Goal: Information Seeking & Learning: Learn about a topic

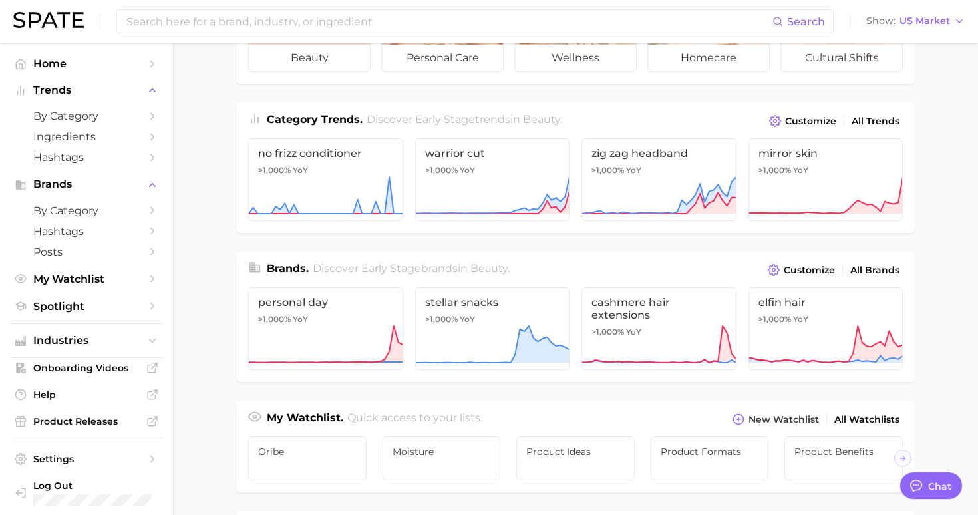
scroll to position [132, 0]
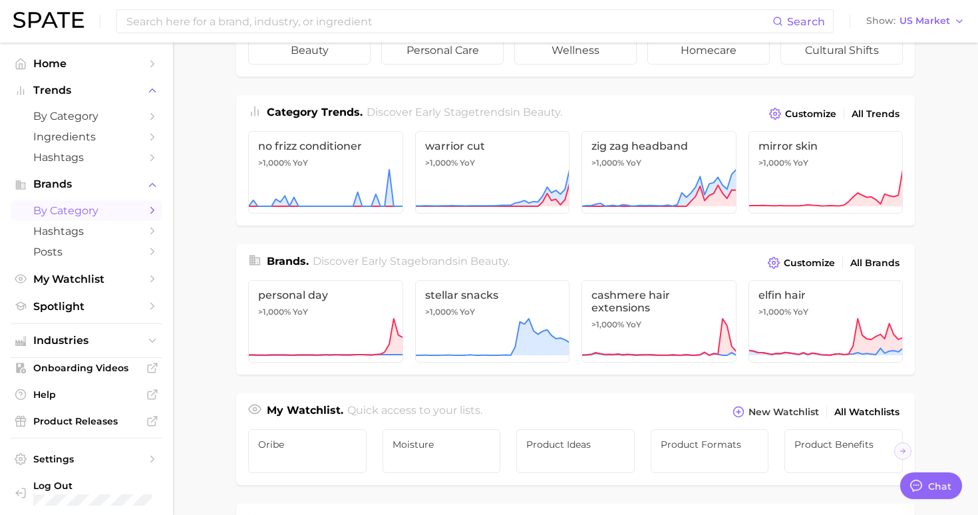
click at [122, 210] on span "by Category" at bounding box center [86, 210] width 106 height 13
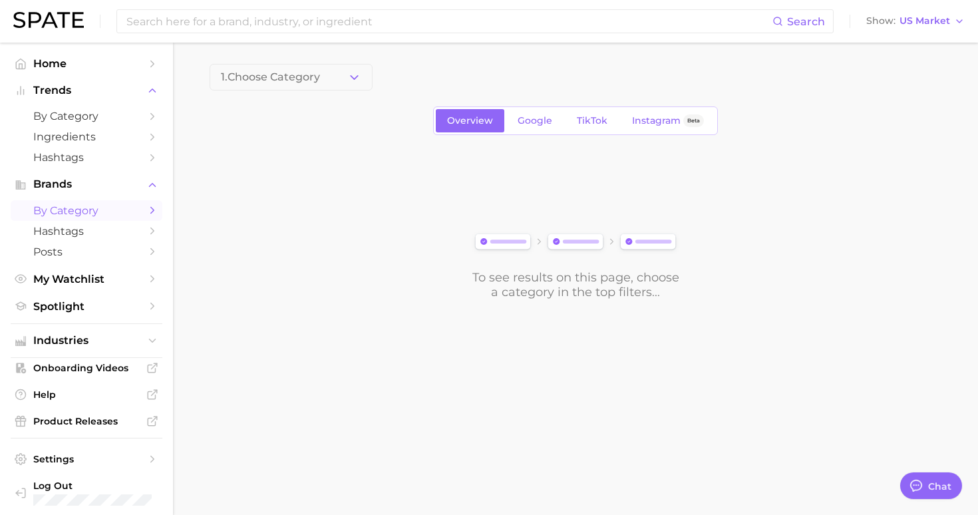
click at [151, 210] on icon "Sidebar" at bounding box center [152, 210] width 12 height 12
click at [158, 189] on icon "Sidebar" at bounding box center [152, 185] width 12 height 12
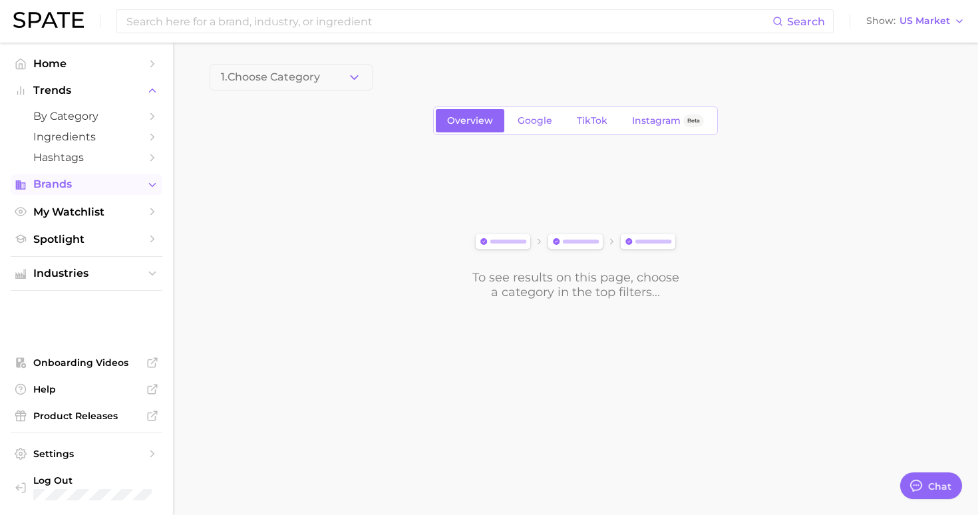
click at [158, 189] on icon "Sidebar" at bounding box center [152, 185] width 12 height 12
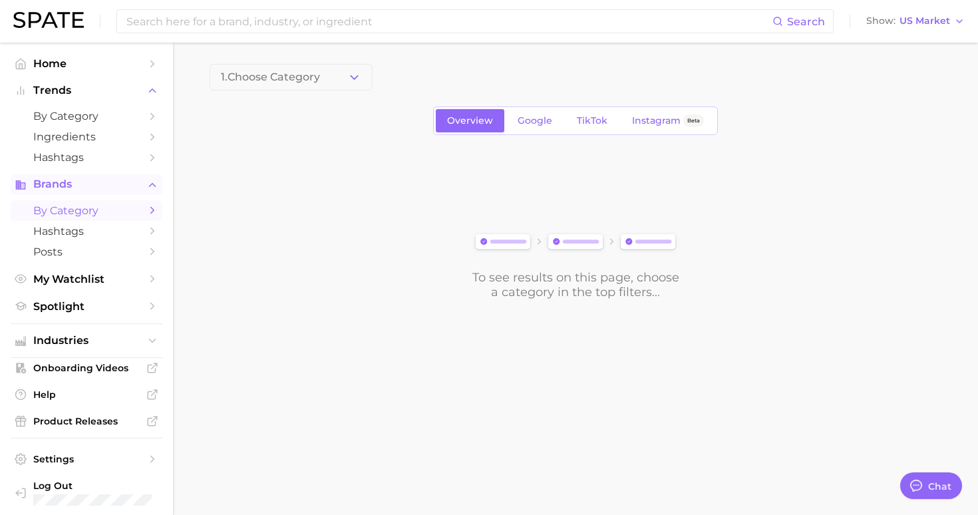
click at [89, 212] on span "by Category" at bounding box center [86, 210] width 106 height 13
click at [205, 194] on main "1. Choose Category Overview Google TikTok Instagram Beta To see results on this…" at bounding box center [575, 204] width 805 height 323
click at [147, 122] on icon "Sidebar" at bounding box center [152, 116] width 12 height 12
click at [140, 64] on link "Home" at bounding box center [87, 63] width 152 height 21
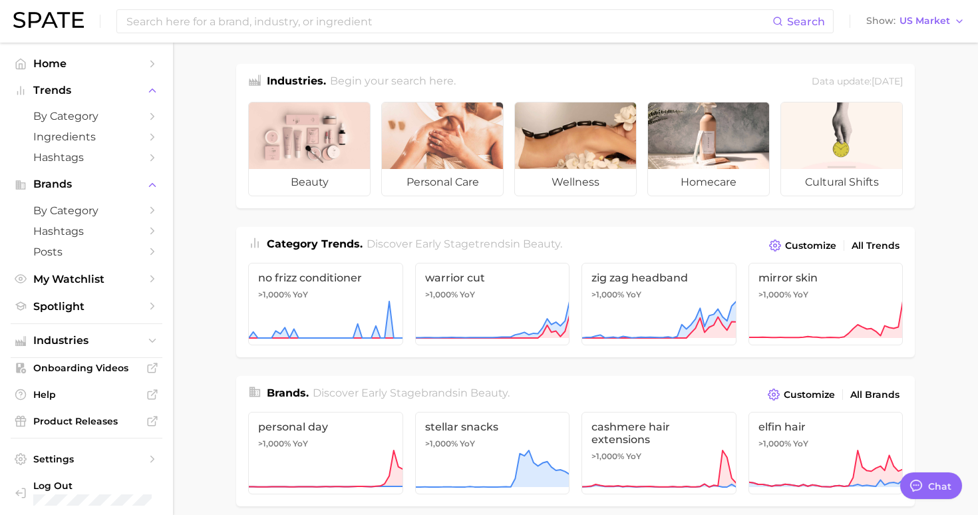
click at [449, 3] on div "Search Show US Market" at bounding box center [489, 21] width 952 height 43
click at [432, 27] on input at bounding box center [449, 21] width 648 height 23
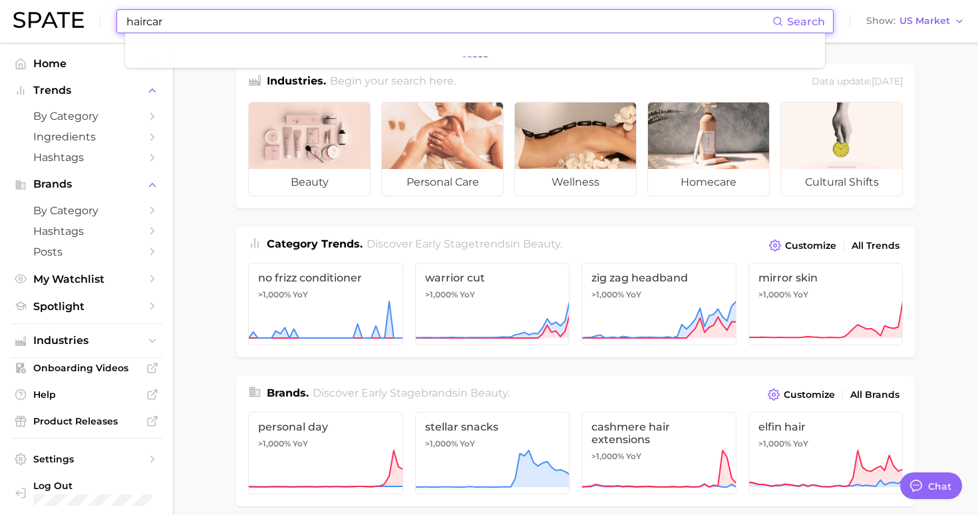
type input "haircare"
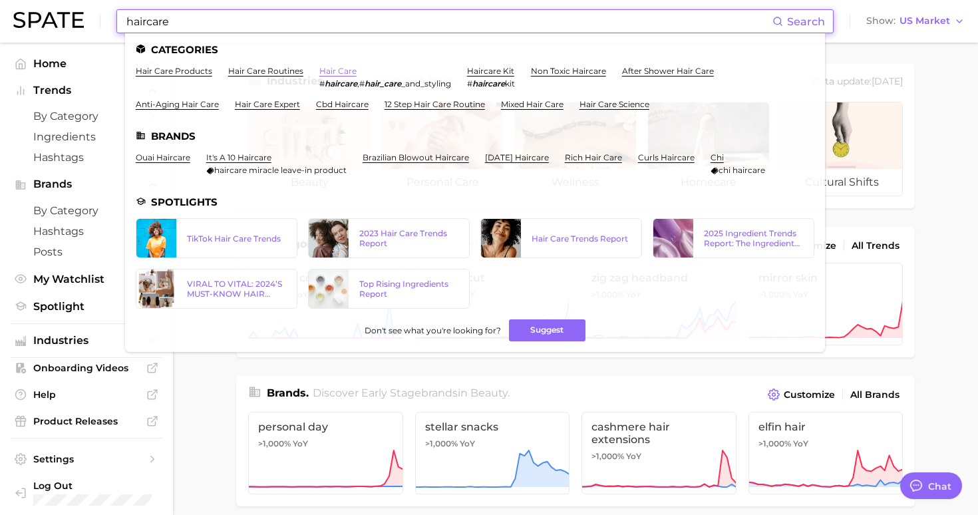
click at [346, 71] on link "hair care" at bounding box center [337, 71] width 37 height 10
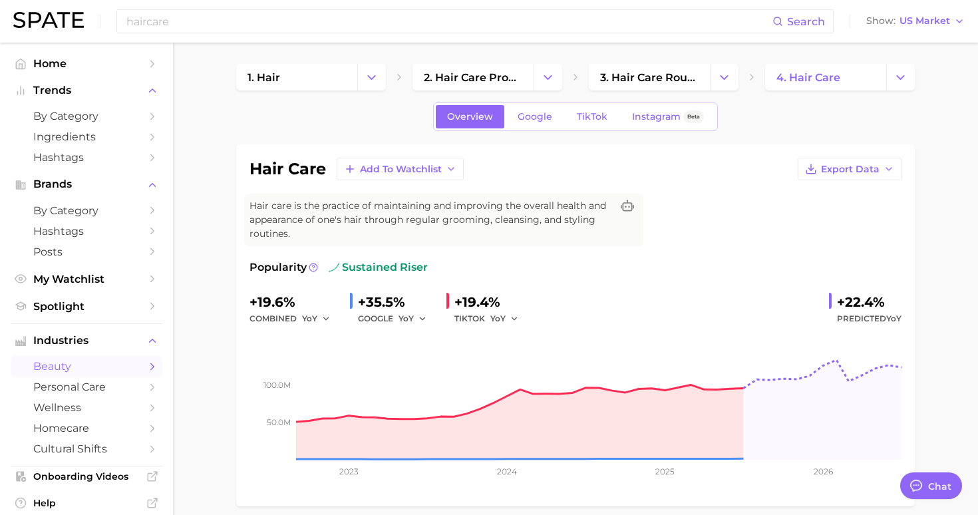
type textarea "x"
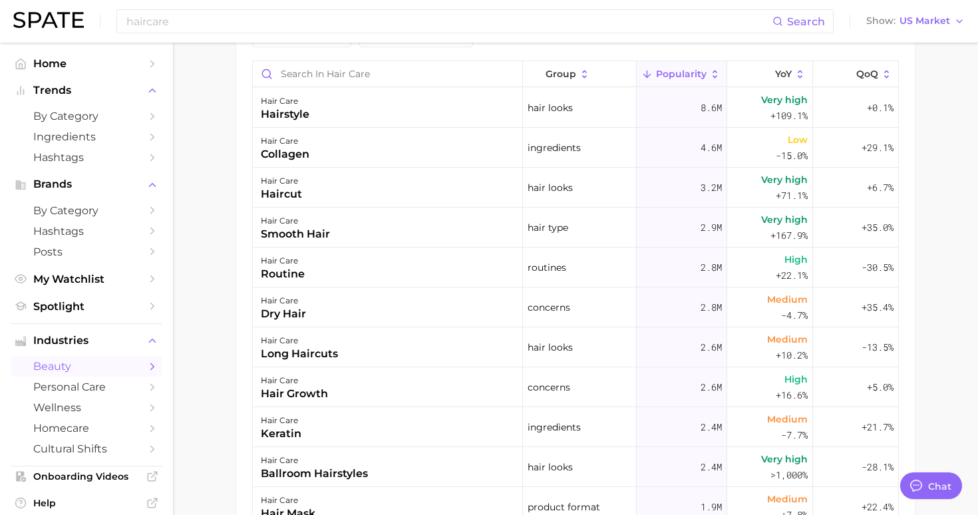
scroll to position [785, 0]
click at [579, 73] on icon at bounding box center [585, 74] width 12 height 12
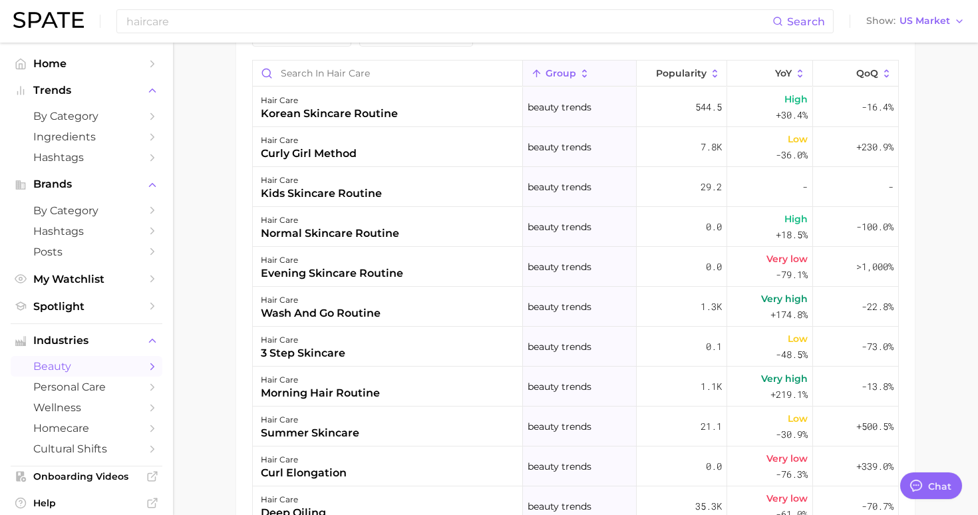
click at [579, 73] on icon at bounding box center [585, 74] width 12 height 12
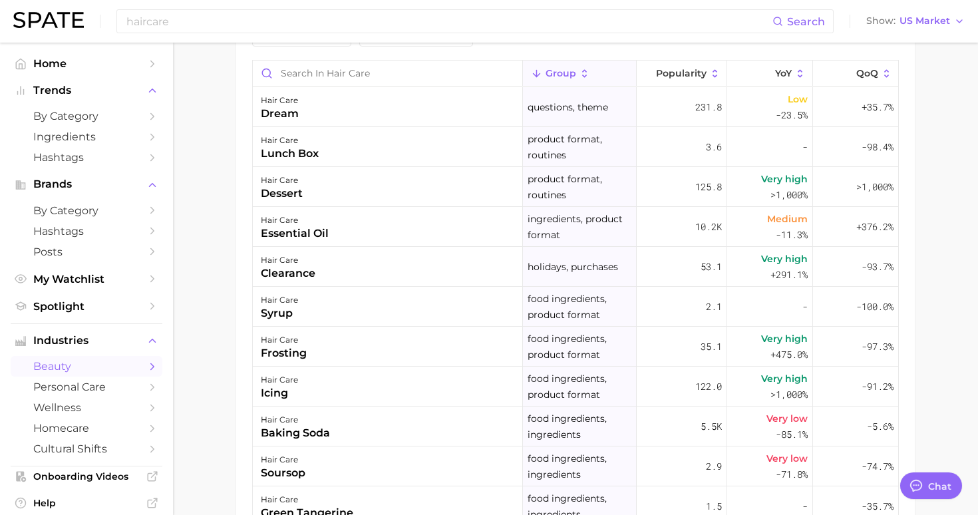
click at [579, 73] on icon at bounding box center [585, 74] width 12 height 12
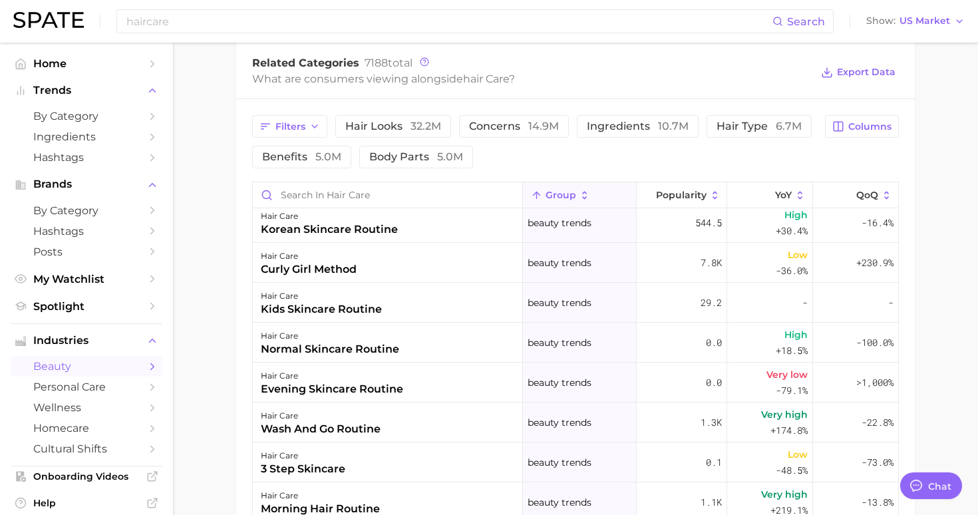
scroll to position [0, 0]
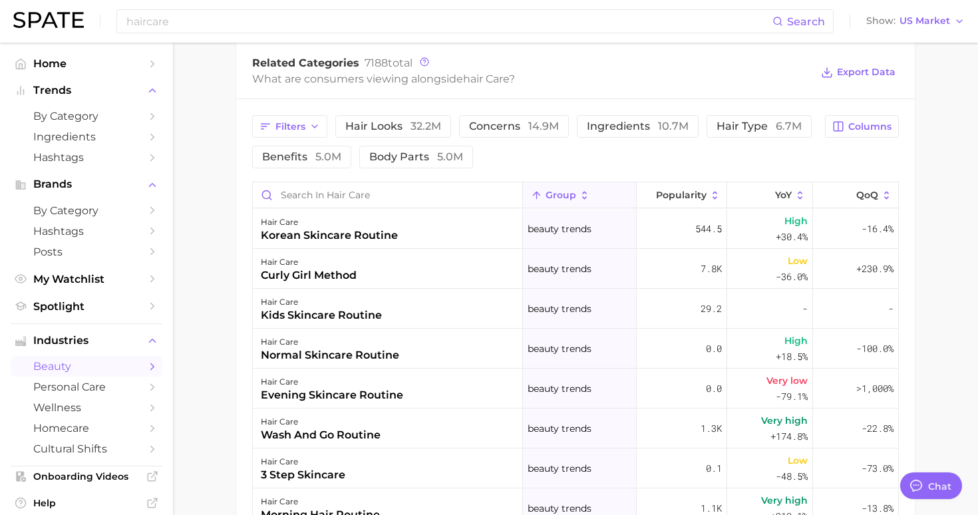
click at [554, 194] on span "group" at bounding box center [561, 195] width 31 height 11
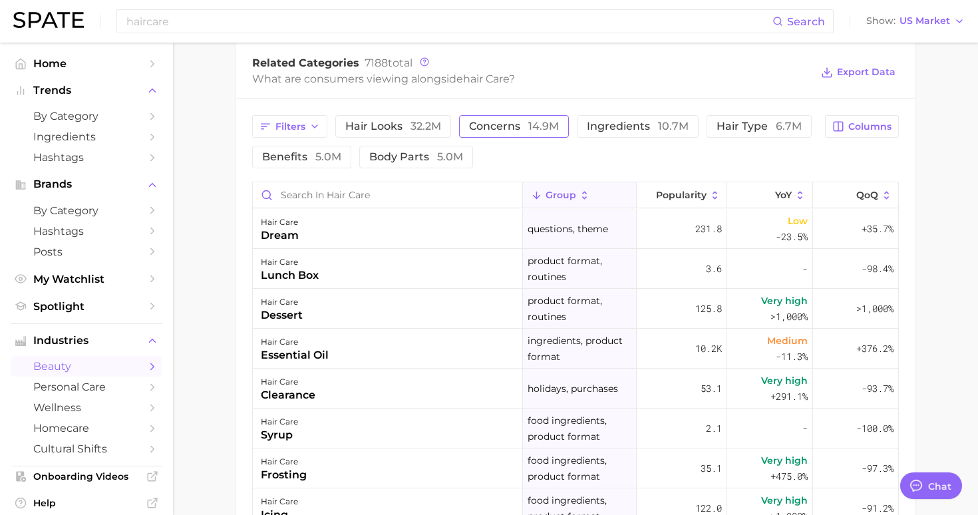
click at [544, 134] on button "concerns 14.9m" at bounding box center [514, 126] width 110 height 23
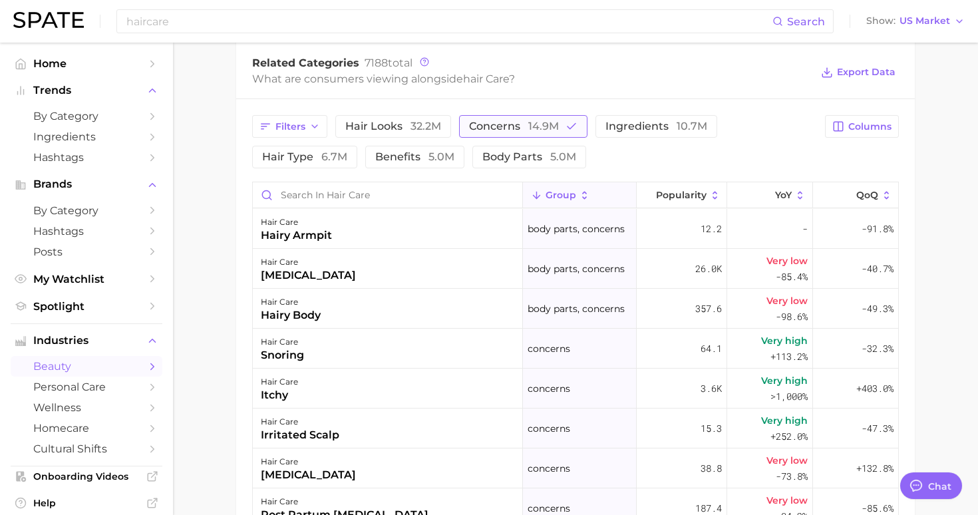
click at [538, 134] on button "concerns 14.9m" at bounding box center [523, 126] width 128 height 23
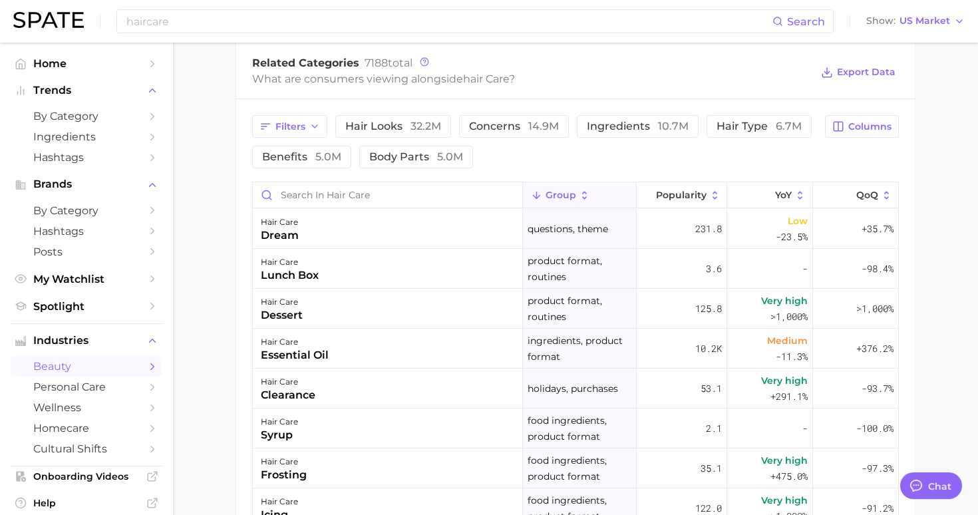
click at [236, 164] on main "1. hair 2. hair care products 3. hair care routines 4. hair care Overview Googl…" at bounding box center [575, 79] width 805 height 1400
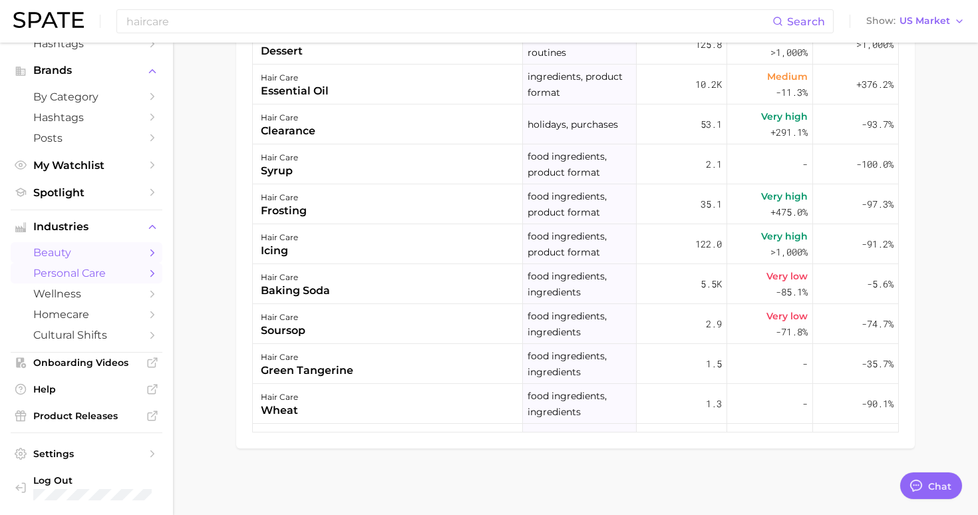
scroll to position [118, 0]
click at [148, 256] on icon "Sidebar" at bounding box center [152, 253] width 12 height 12
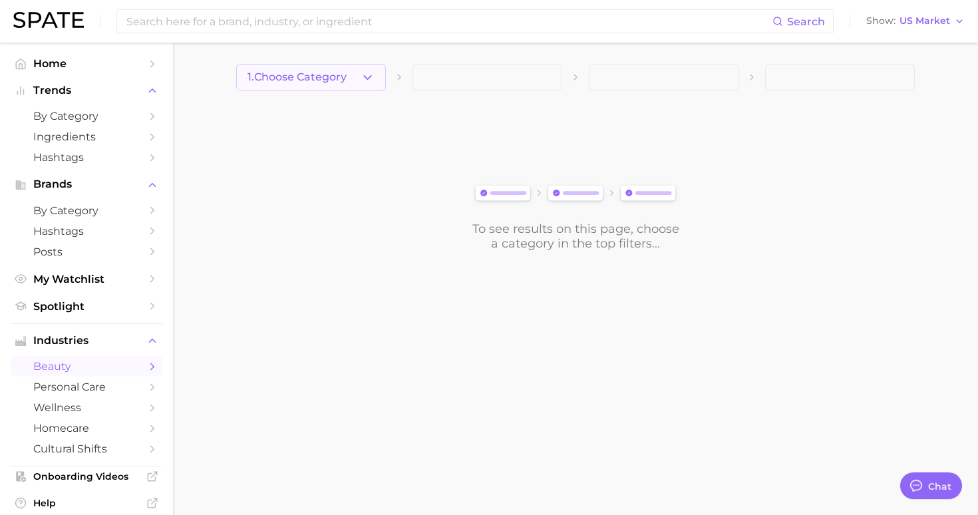
click at [372, 84] on icon "button" at bounding box center [368, 78] width 14 height 14
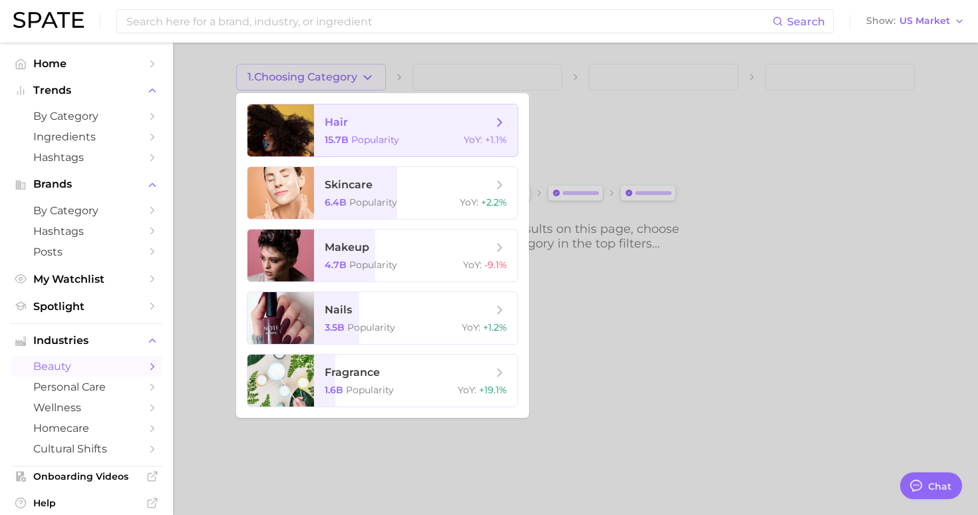
click at [371, 126] on span "hair" at bounding box center [409, 122] width 168 height 15
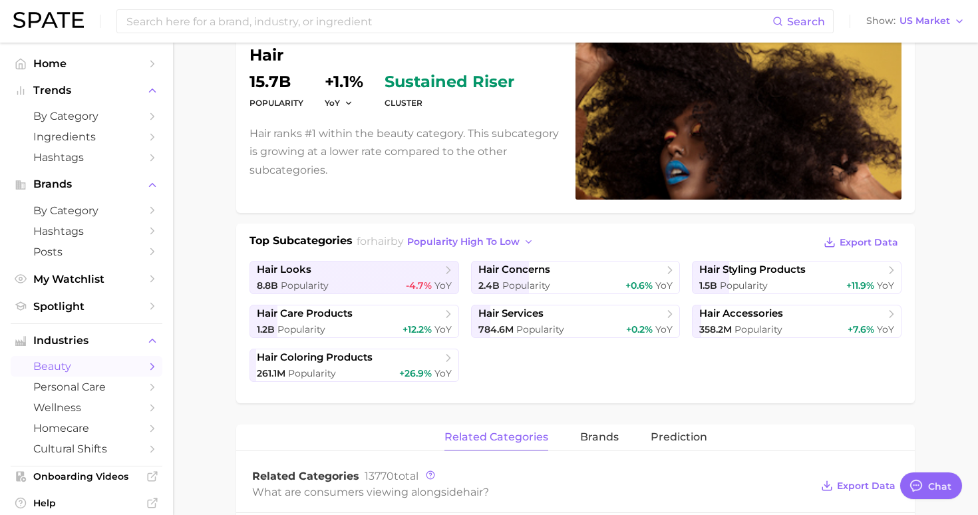
scroll to position [132, 0]
click at [581, 274] on span "hair concerns" at bounding box center [571, 269] width 185 height 13
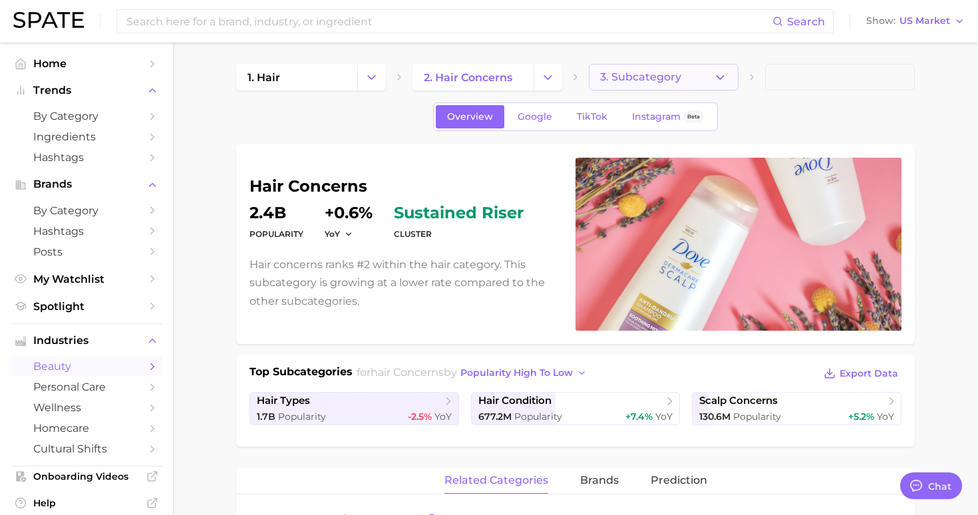
click at [719, 83] on icon "button" at bounding box center [720, 78] width 14 height 14
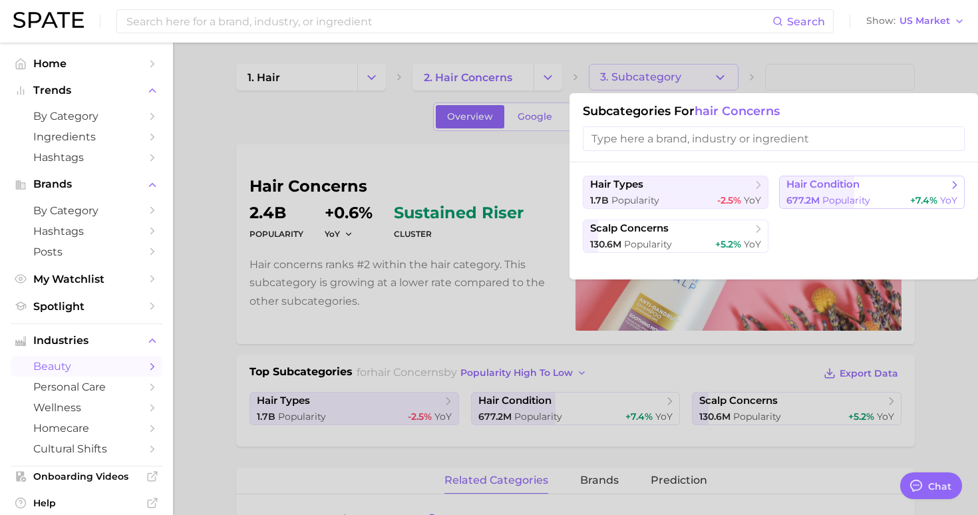
click at [856, 202] on span "Popularity" at bounding box center [847, 200] width 48 height 12
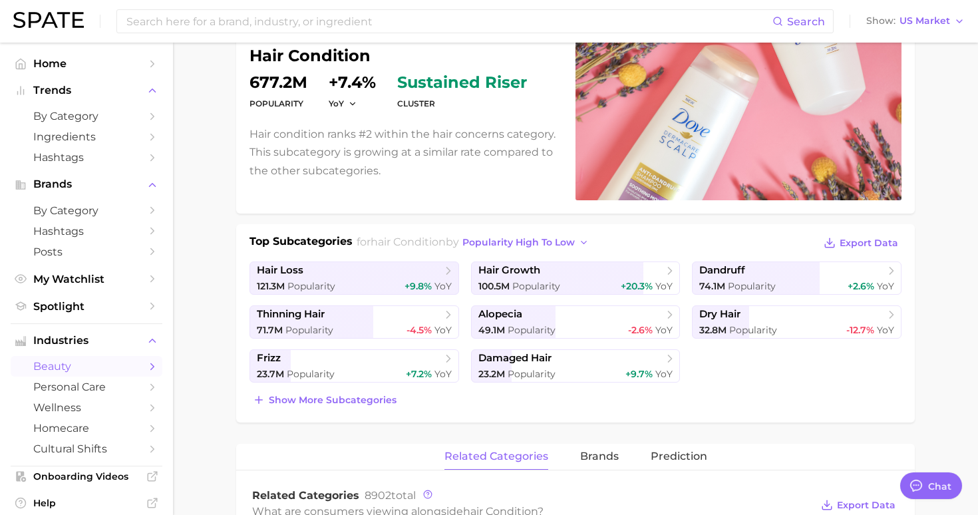
scroll to position [150, 0]
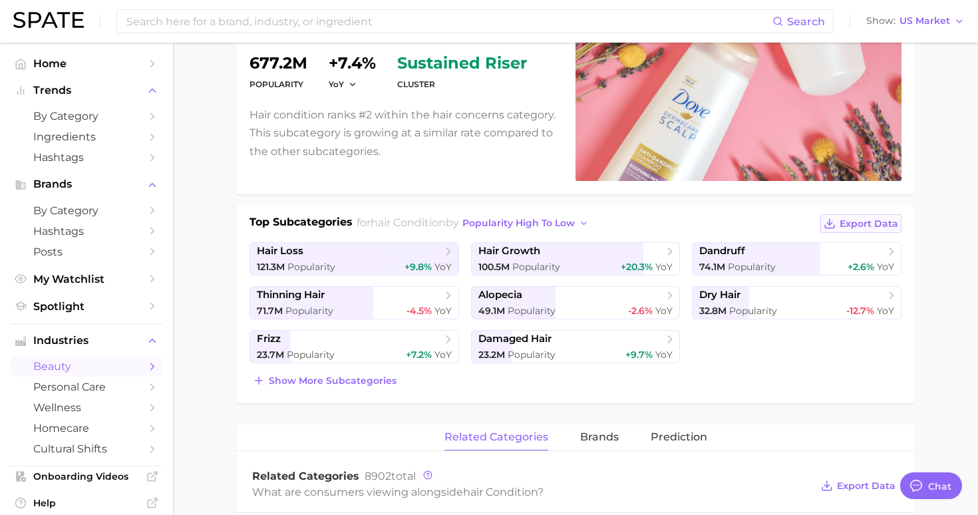
click at [859, 228] on span "Export Data" at bounding box center [869, 223] width 59 height 11
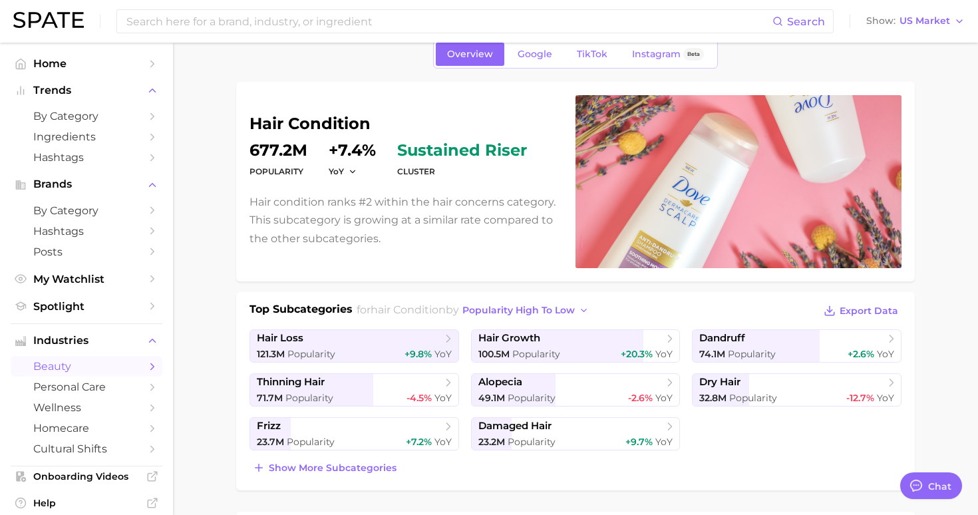
scroll to position [63, 0]
click at [524, 58] on span "Google" at bounding box center [535, 53] width 35 height 11
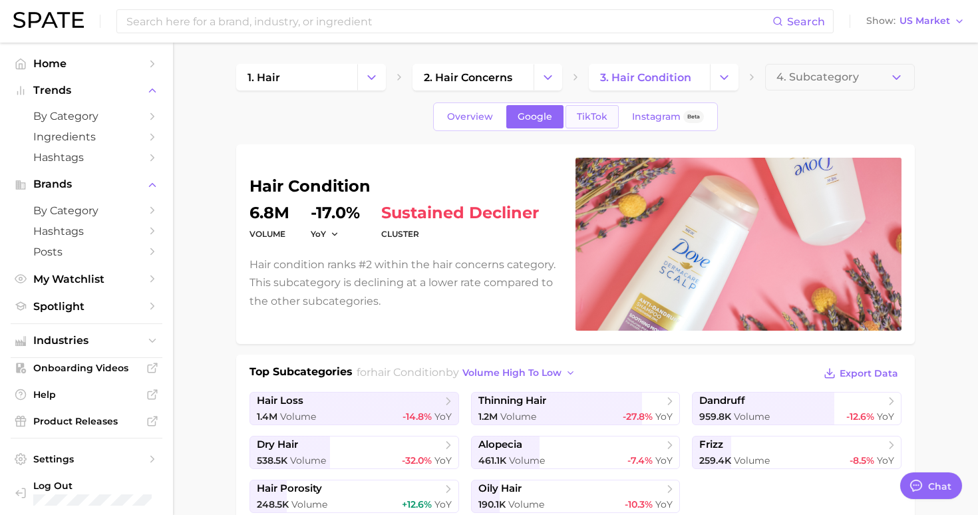
click at [589, 116] on span "TikTok" at bounding box center [592, 116] width 31 height 11
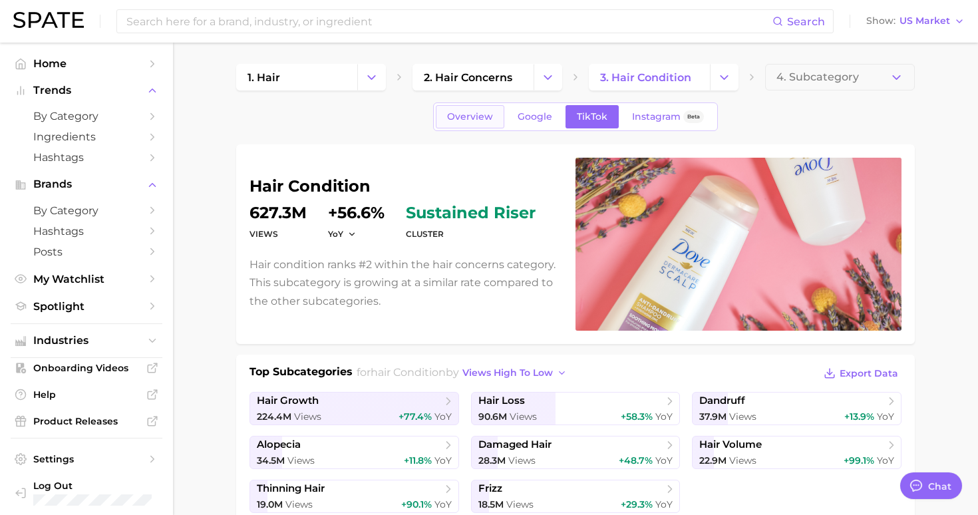
click at [477, 123] on link "Overview" at bounding box center [470, 116] width 69 height 23
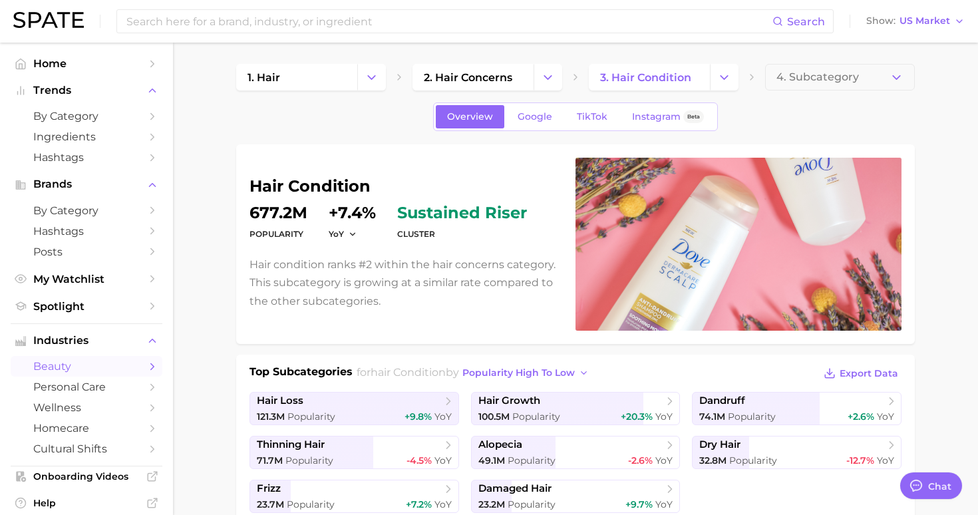
click at [588, 108] on link "TikTok" at bounding box center [592, 116] width 53 height 23
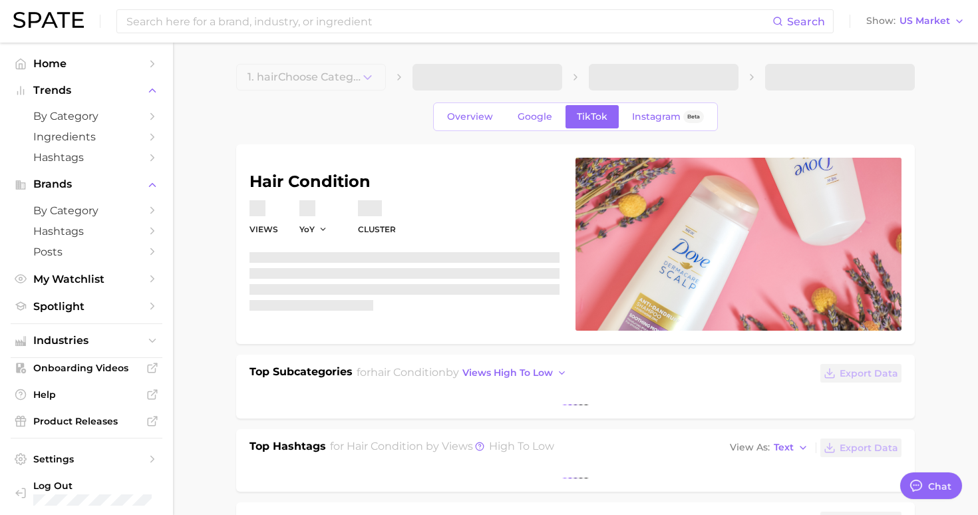
click at [588, 108] on link "TikTok" at bounding box center [592, 116] width 53 height 23
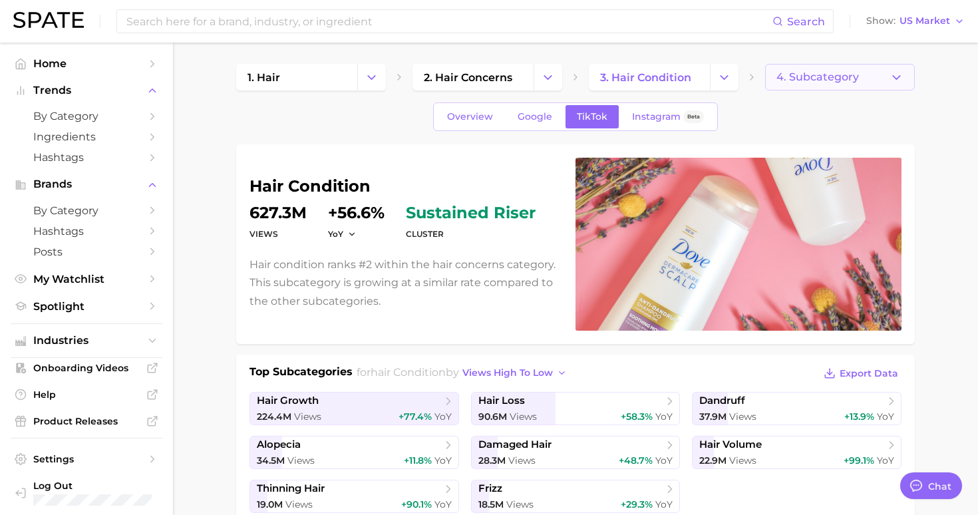
click at [840, 71] on span "4. Subcategory" at bounding box center [818, 77] width 83 height 12
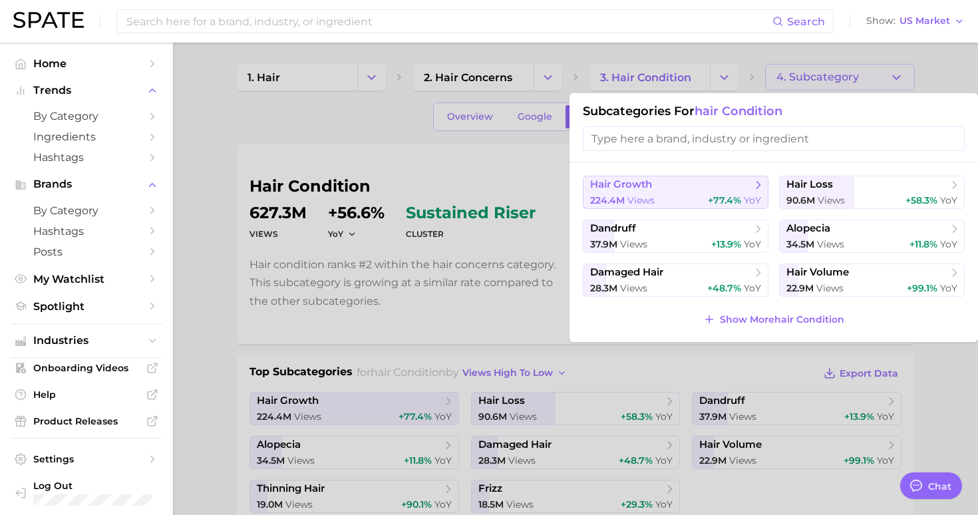
click at [709, 196] on span "+77.4%" at bounding box center [724, 200] width 33 height 12
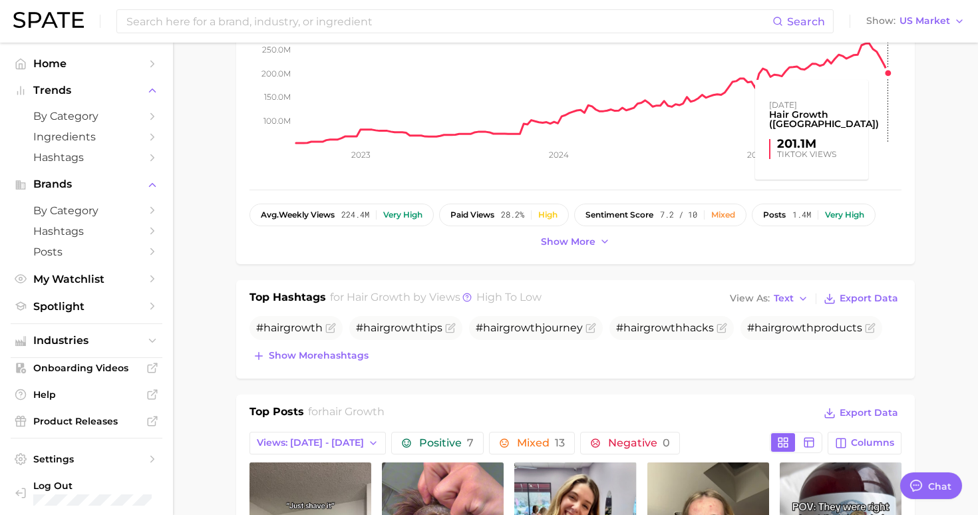
scroll to position [335, 0]
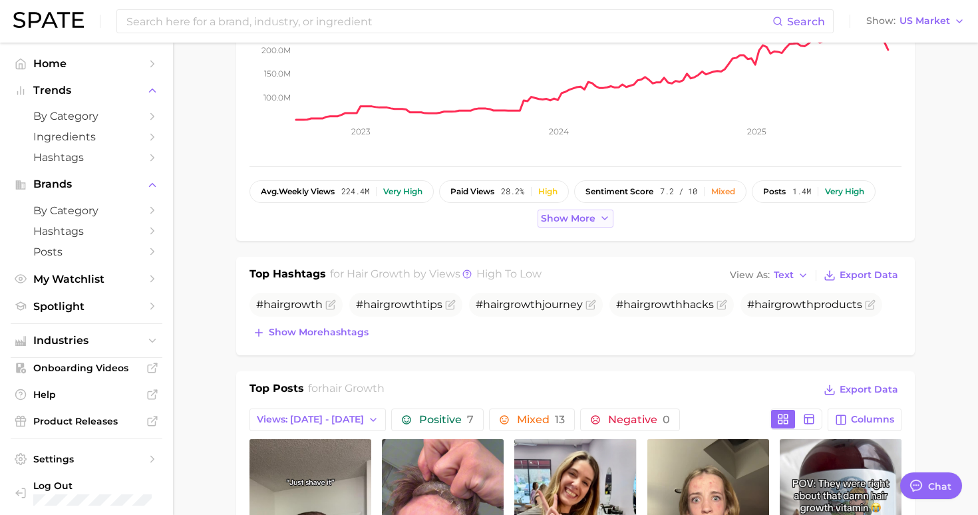
click at [580, 218] on span "Show more" at bounding box center [568, 218] width 55 height 11
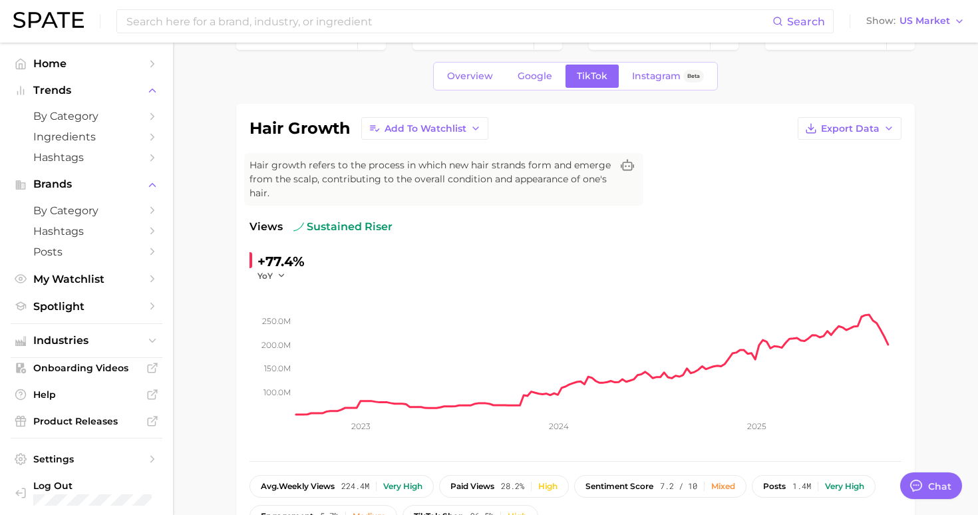
scroll to position [35, 0]
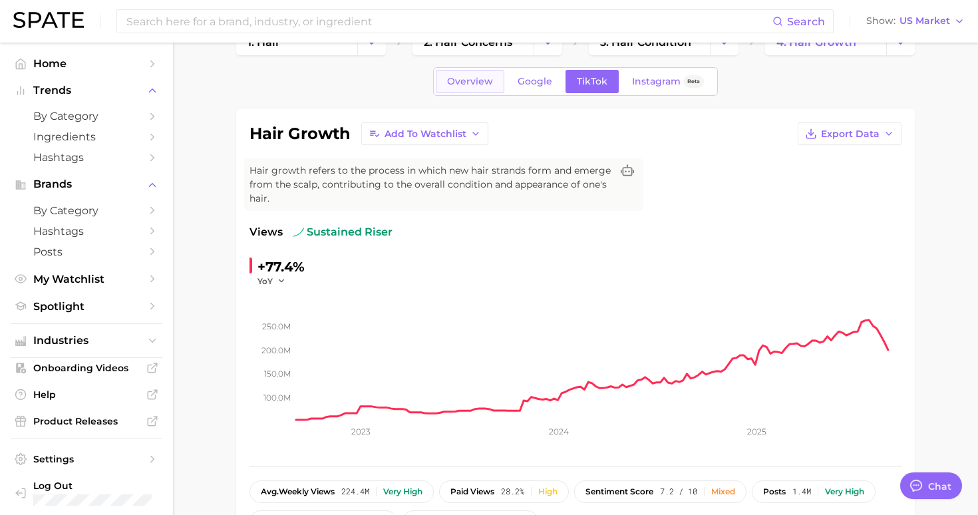
click at [462, 84] on span "Overview" at bounding box center [470, 81] width 46 height 11
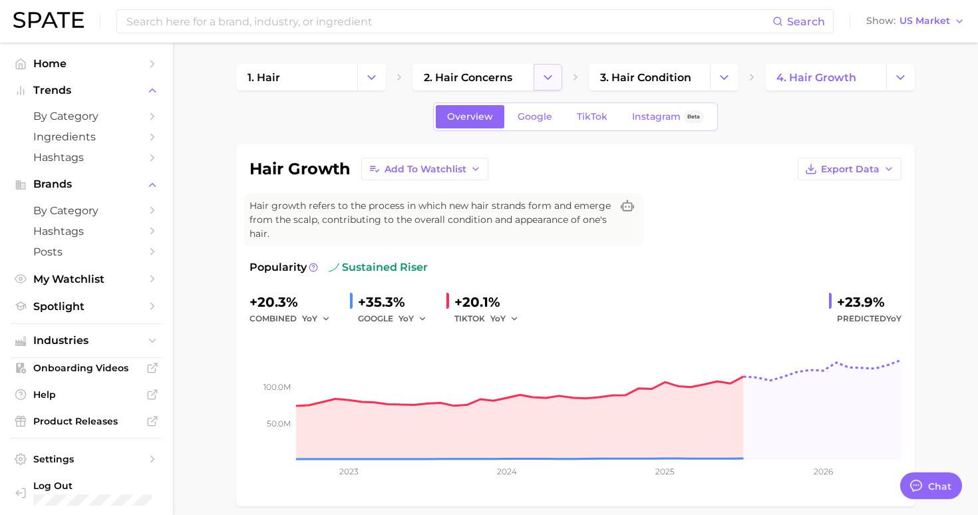
click at [548, 82] on icon "Change Category" at bounding box center [548, 78] width 14 height 14
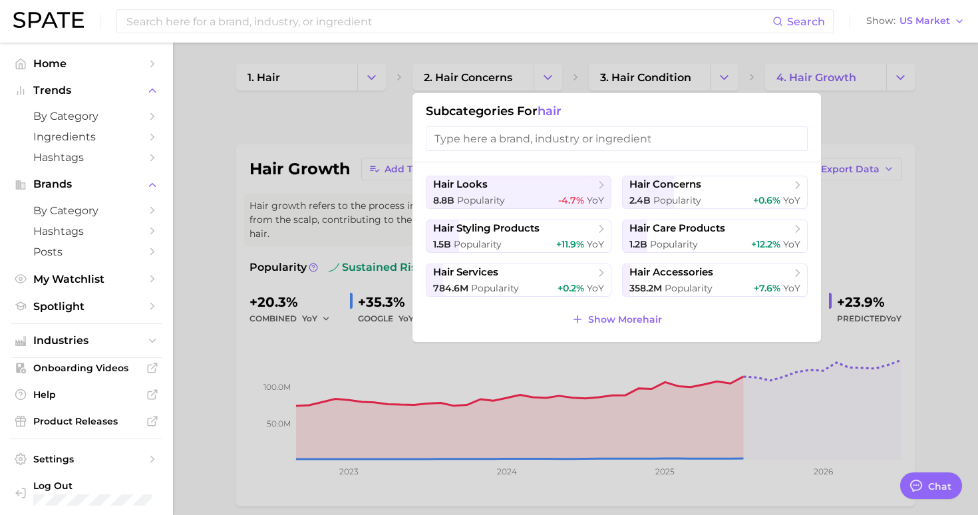
click at [366, 81] on div at bounding box center [489, 257] width 978 height 515
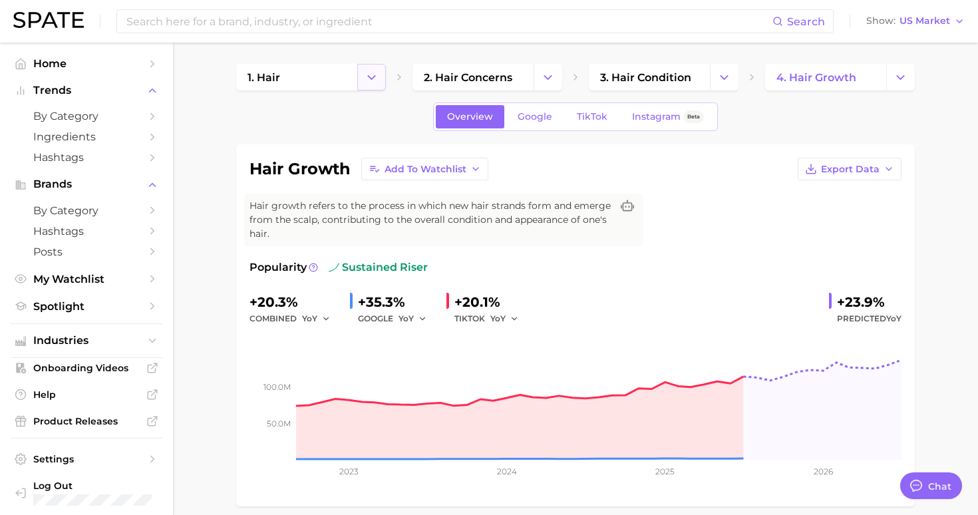
click at [375, 83] on icon "Change Category" at bounding box center [372, 78] width 14 height 14
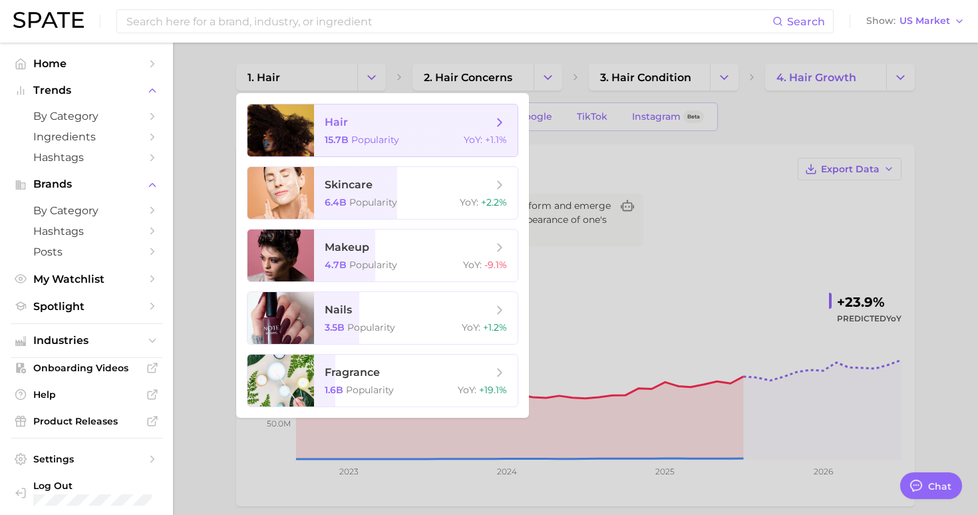
click at [387, 140] on span "Popularity" at bounding box center [375, 140] width 48 height 12
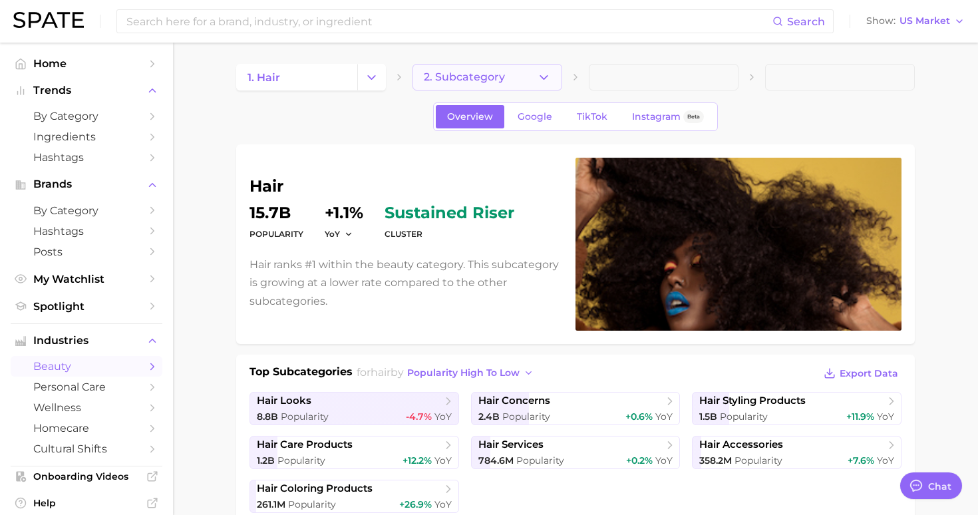
click at [552, 79] on button "2. Subcategory" at bounding box center [488, 77] width 150 height 27
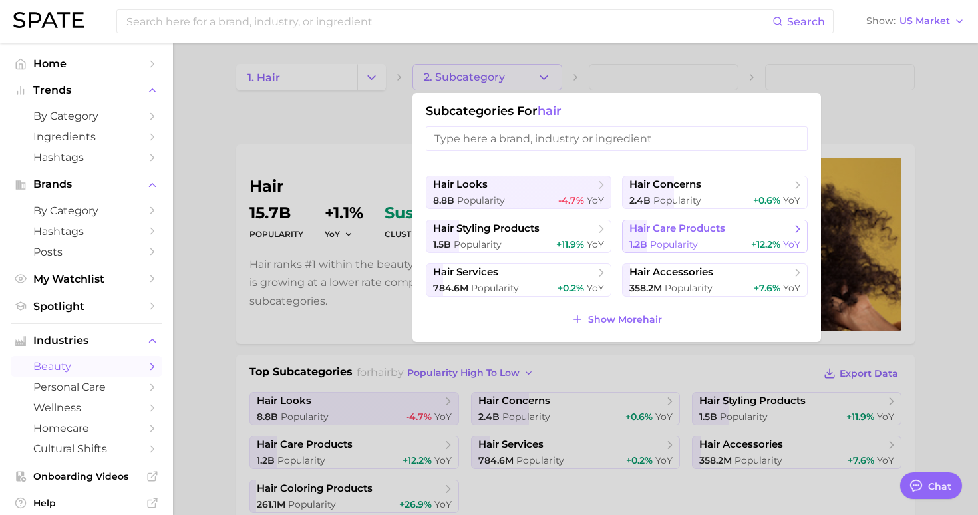
click at [707, 236] on button "hair care products 1.2b Popularity +12.2% YoY" at bounding box center [715, 236] width 186 height 33
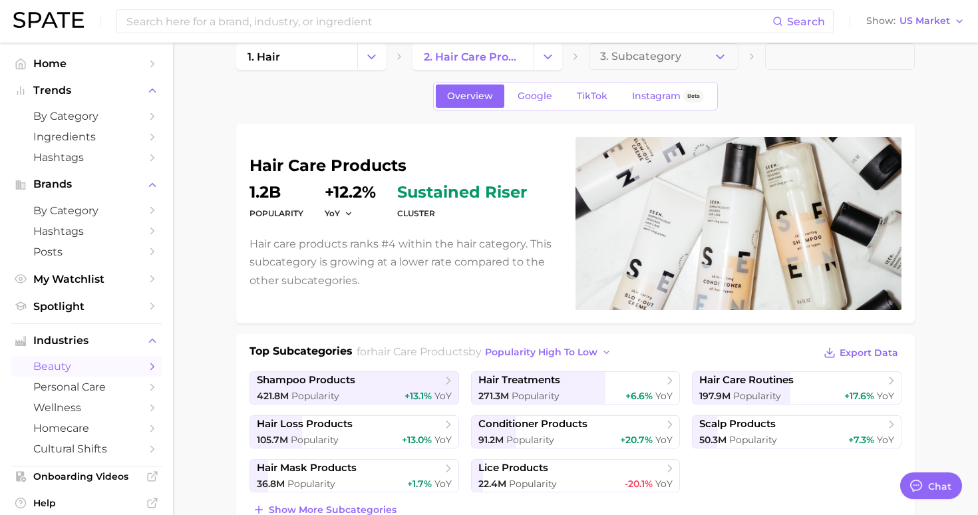
scroll to position [17, 0]
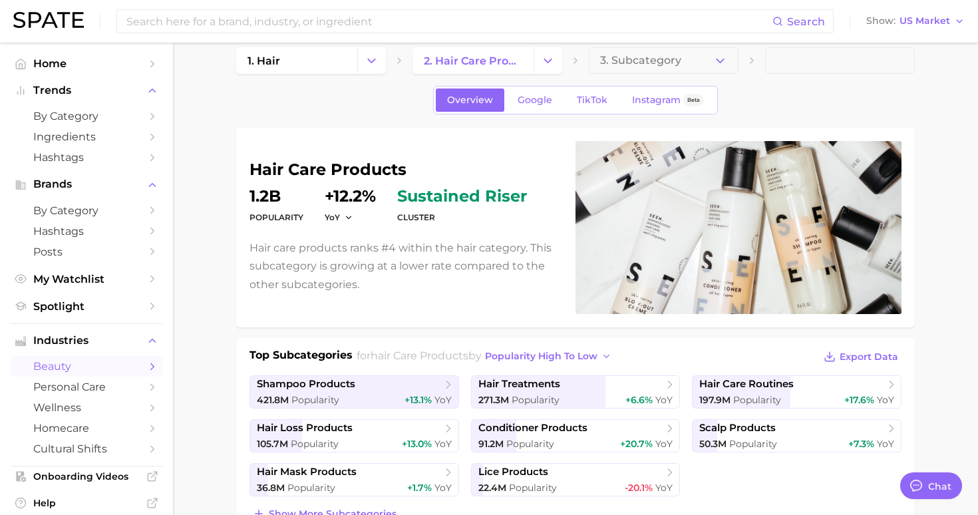
click at [600, 86] on div "Overview Google TikTok Instagram Beta" at bounding box center [575, 100] width 285 height 29
click at [593, 102] on span "TikTok" at bounding box center [592, 100] width 31 height 11
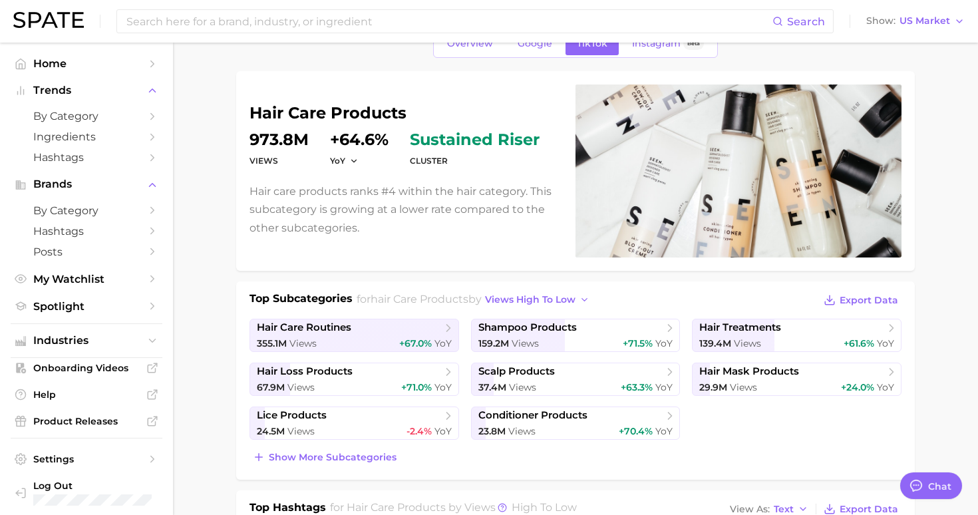
scroll to position [81, 0]
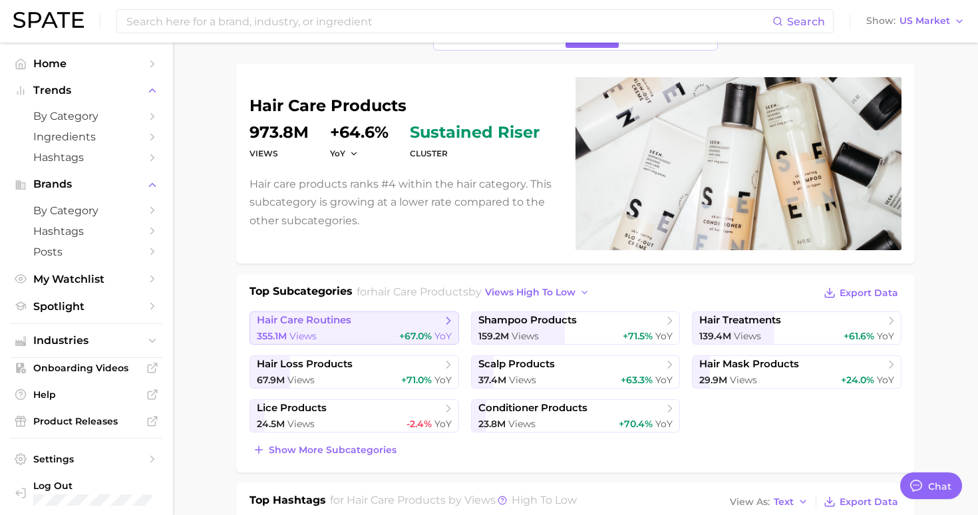
click at [448, 321] on icon at bounding box center [448, 320] width 13 height 13
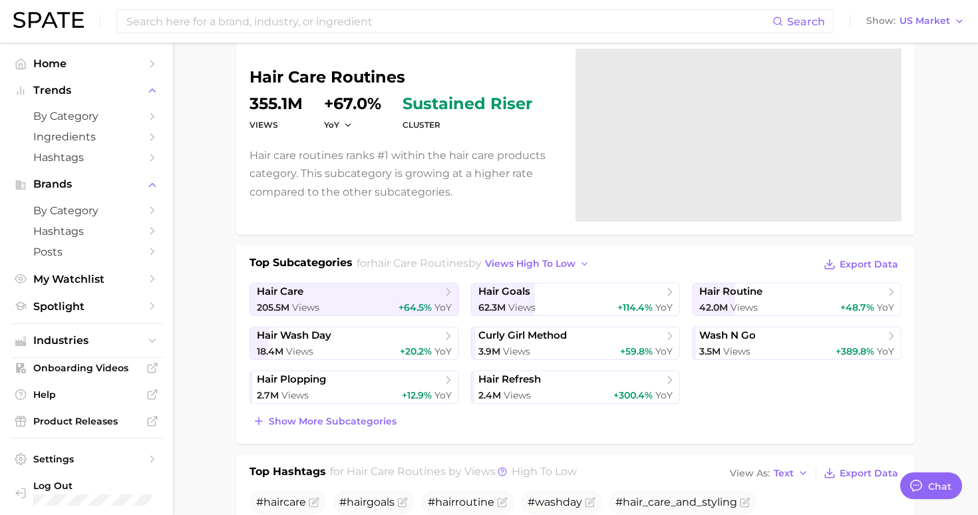
scroll to position [139, 0]
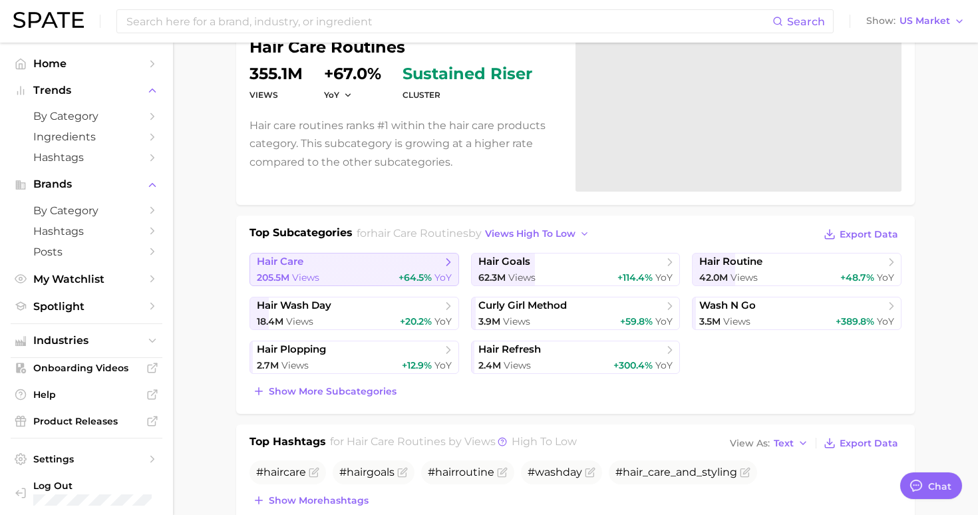
click at [454, 267] on icon at bounding box center [448, 262] width 13 height 13
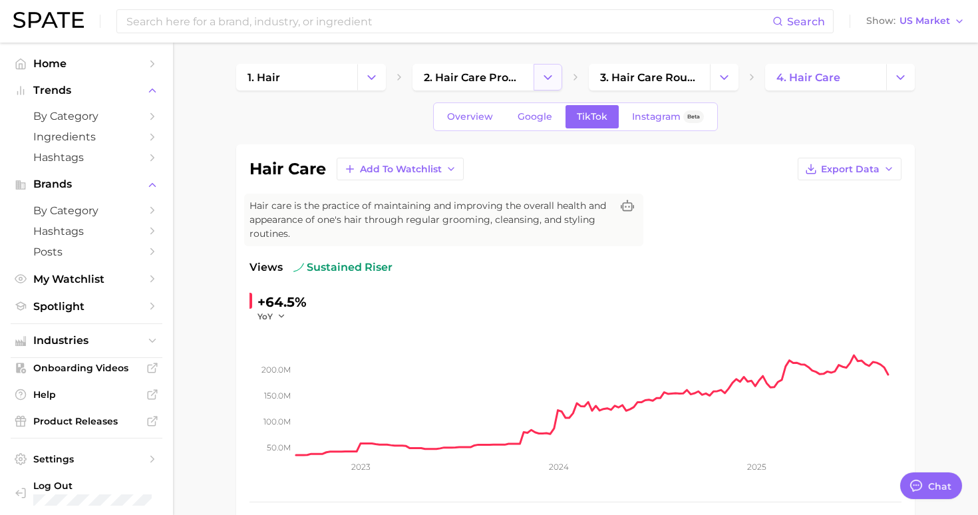
click at [538, 78] on button "Change Category" at bounding box center [548, 77] width 29 height 27
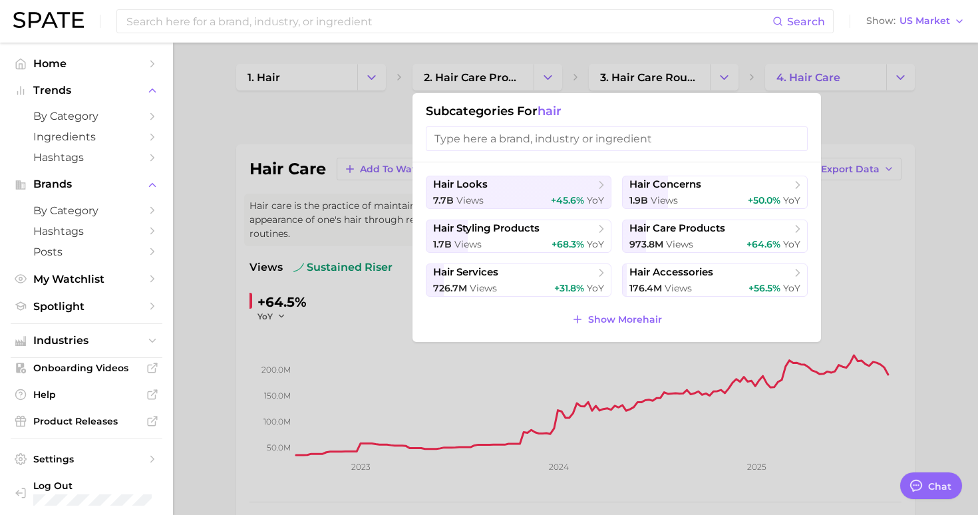
click at [372, 71] on div at bounding box center [489, 257] width 978 height 515
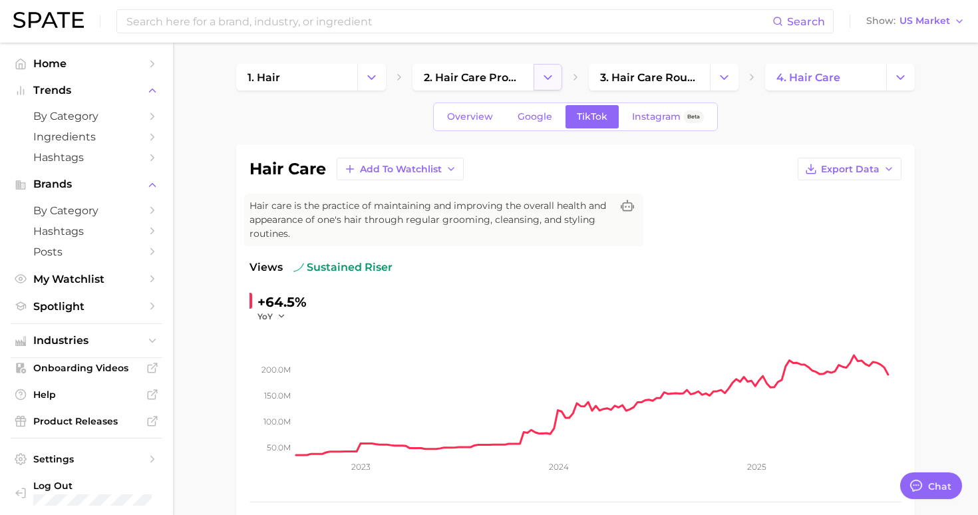
click at [547, 79] on icon "Change Category" at bounding box center [548, 78] width 14 height 14
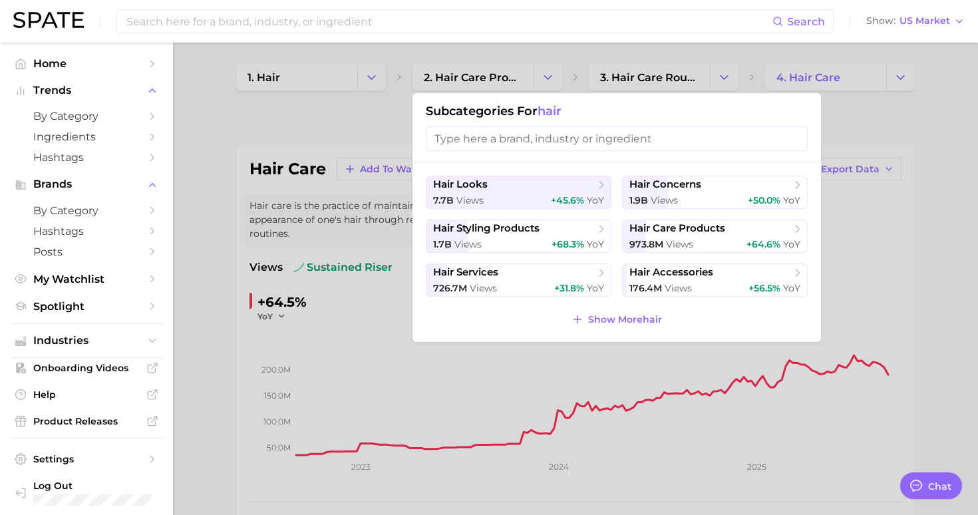
click at [904, 272] on div at bounding box center [489, 257] width 978 height 515
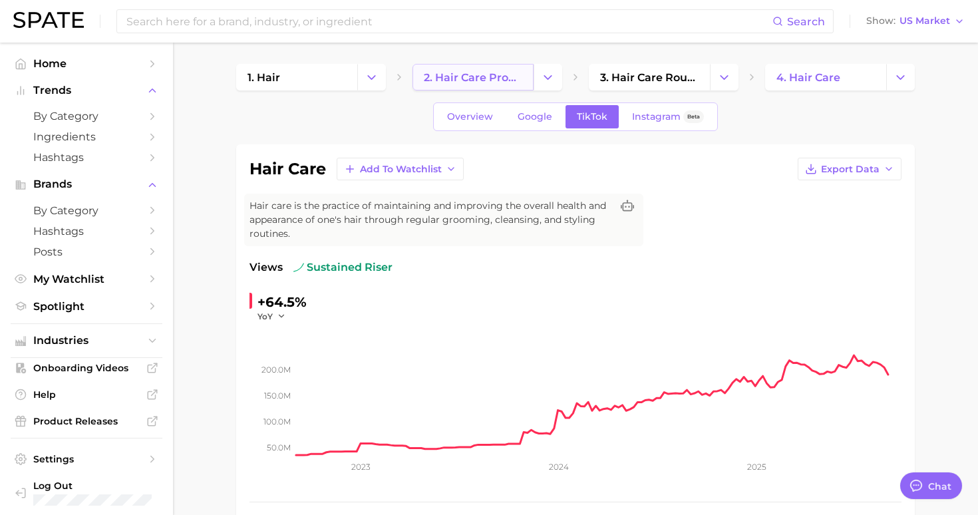
click at [509, 83] on span "2. hair care products" at bounding box center [473, 77] width 99 height 13
